Goal: Check status: Check status

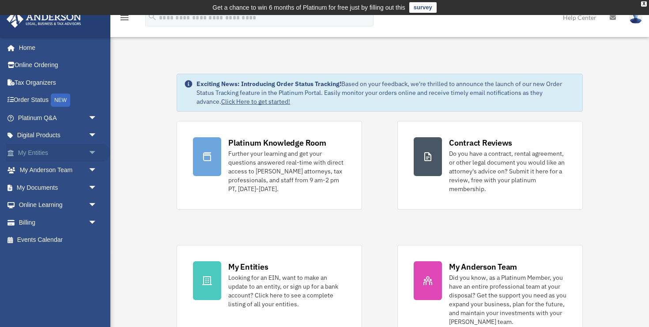
click at [37, 155] on link "My Entities arrow_drop_down" at bounding box center [58, 153] width 104 height 18
click at [90, 153] on span "arrow_drop_down" at bounding box center [97, 153] width 18 height 18
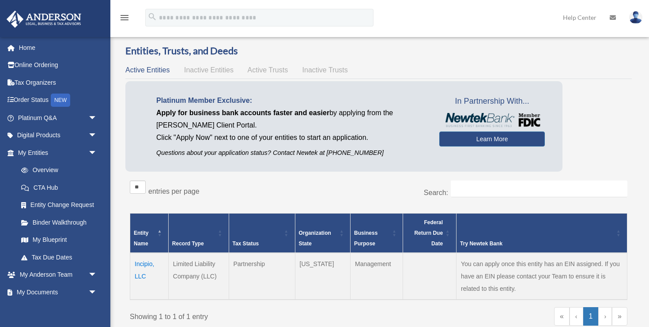
scroll to position [64, 0]
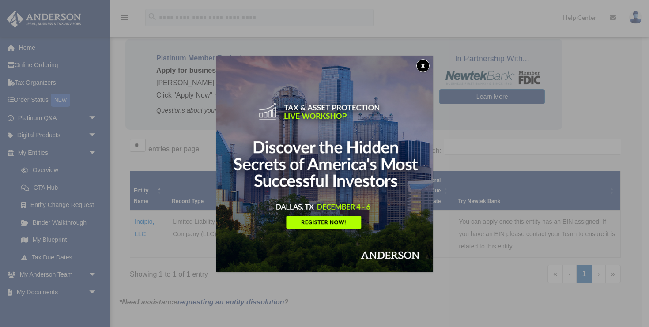
click at [422, 63] on button "x" at bounding box center [422, 65] width 13 height 13
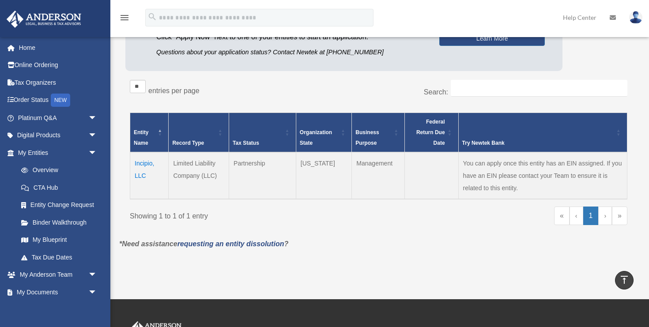
scroll to position [93, 0]
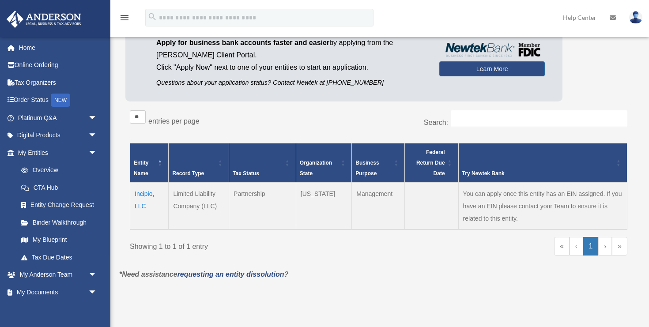
click at [144, 192] on td "Incipio, LLC" at bounding box center [149, 206] width 38 height 47
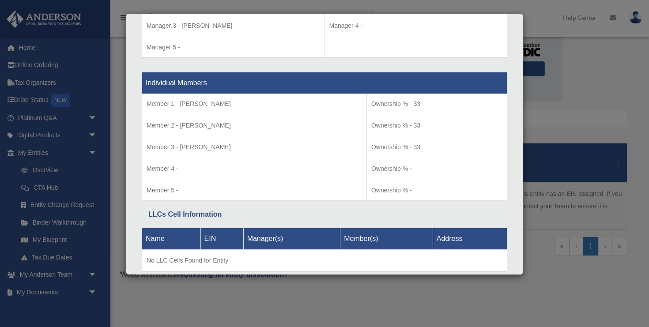
scroll to position [906, 0]
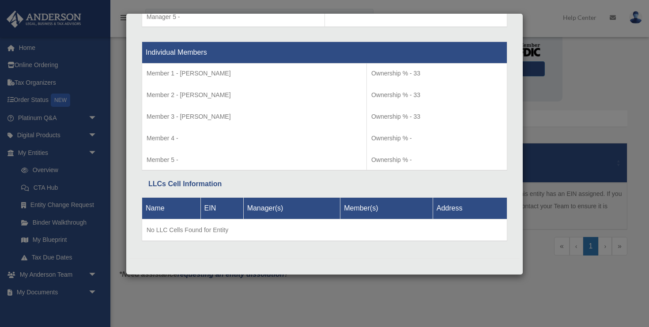
click at [116, 103] on div "Details × Articles Sent Organizational Date" at bounding box center [324, 163] width 649 height 327
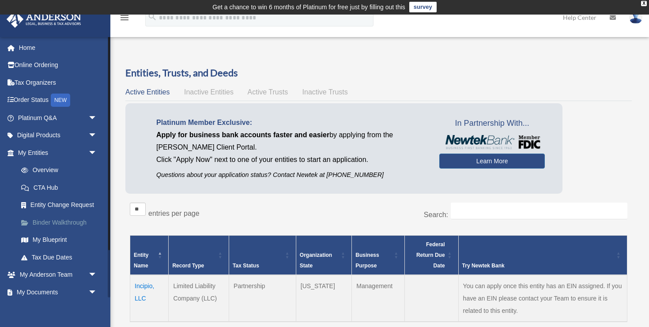
scroll to position [0, 0]
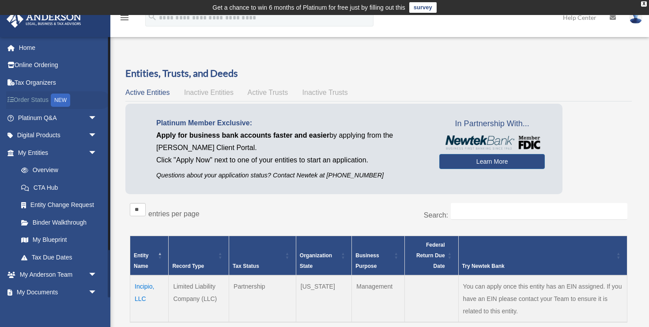
click at [35, 99] on link "Order Status NEW" at bounding box center [58, 100] width 104 height 18
